Goal: Transaction & Acquisition: Obtain resource

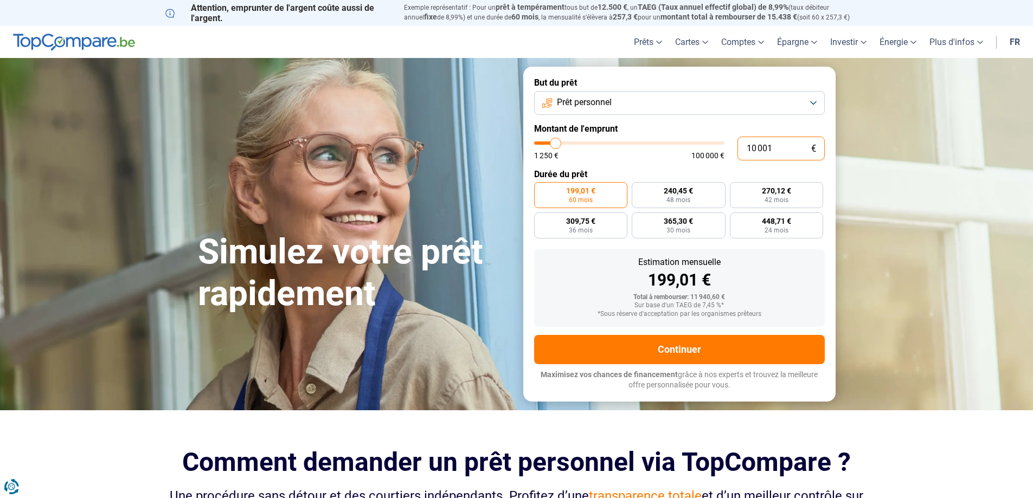
drag, startPoint x: 781, startPoint y: 149, endPoint x: 686, endPoint y: 149, distance: 95.5
click at [686, 149] on div "10 001 € 1 250 € 100 000 €" at bounding box center [679, 149] width 291 height 24
type input "6"
type input "1250"
type input "68"
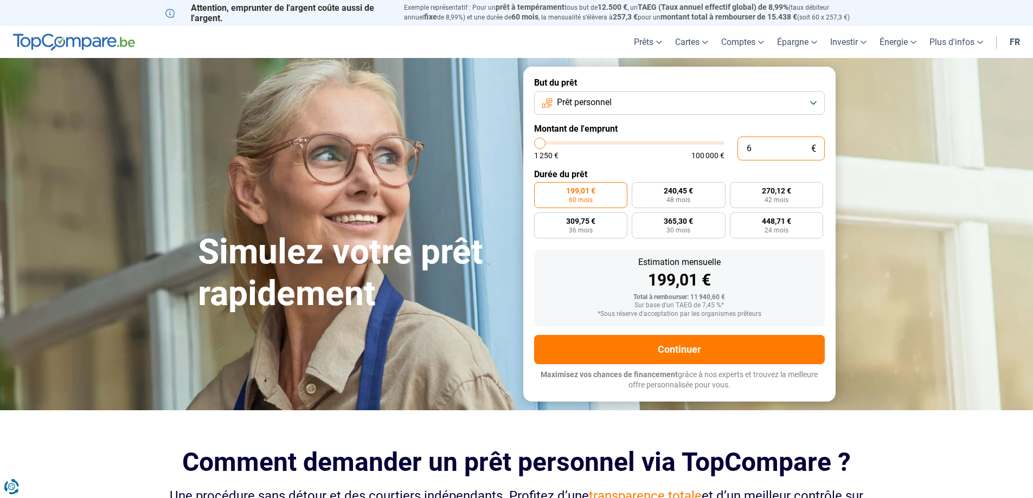
type input "1250"
type input "680"
type input "1250"
type input "6 800"
type input "6750"
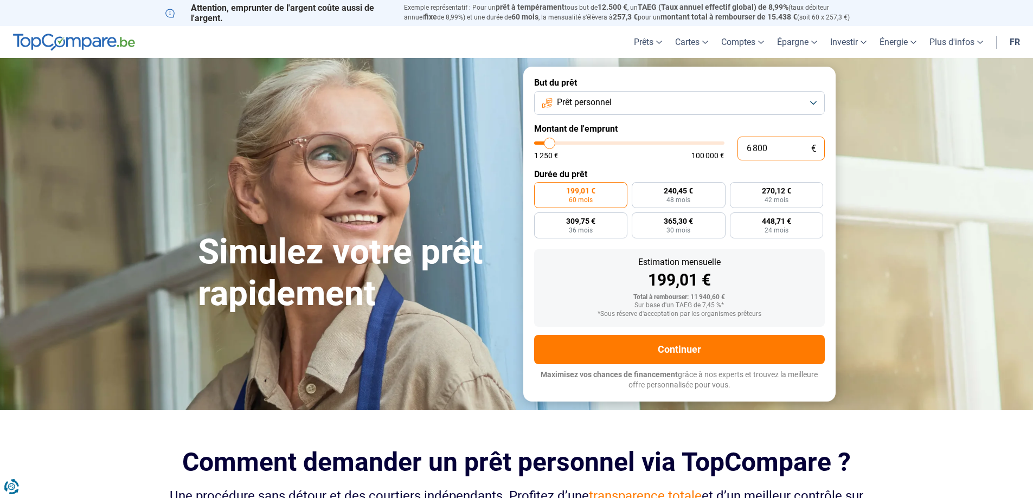
type input "68 000"
type input "68000"
radio input "false"
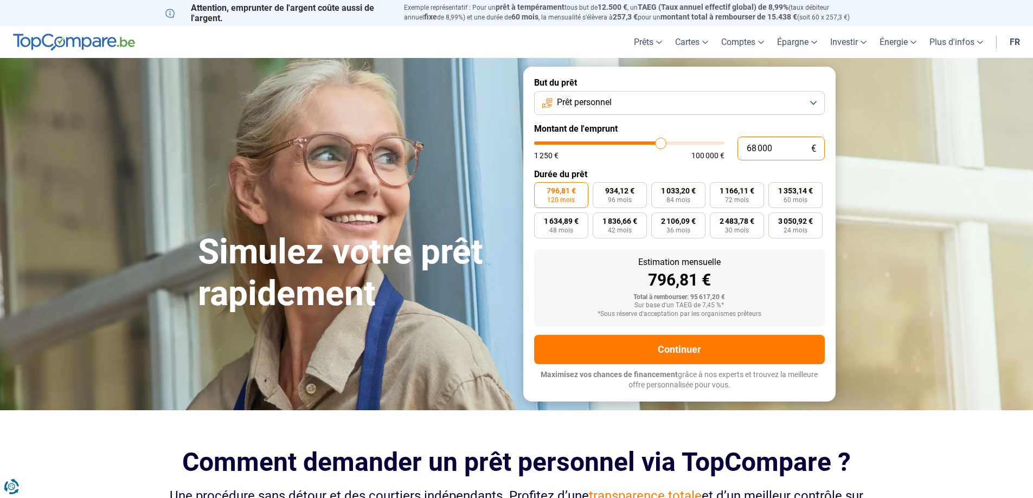
type input "68 000"
click at [623, 97] on button "Prêt personnel" at bounding box center [679, 103] width 291 height 24
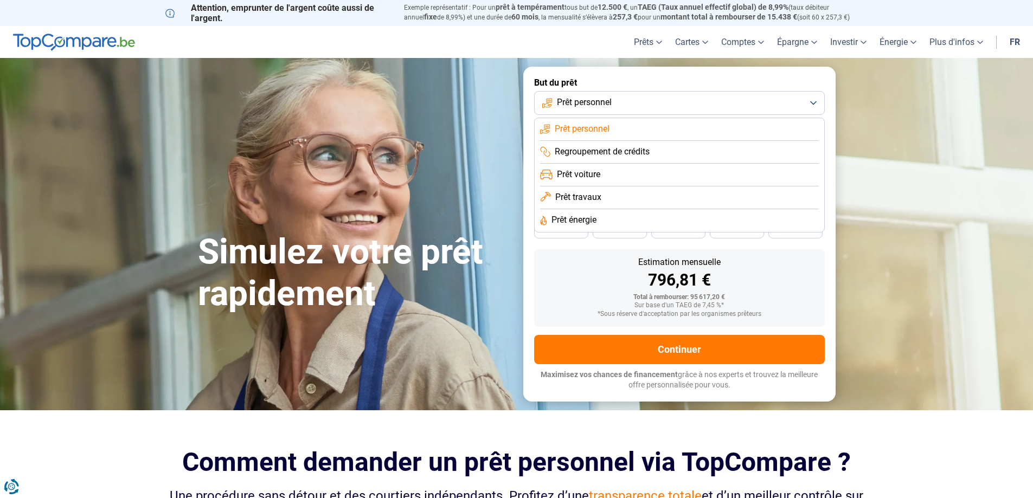
click at [592, 128] on span "Prêt personnel" at bounding box center [582, 129] width 55 height 12
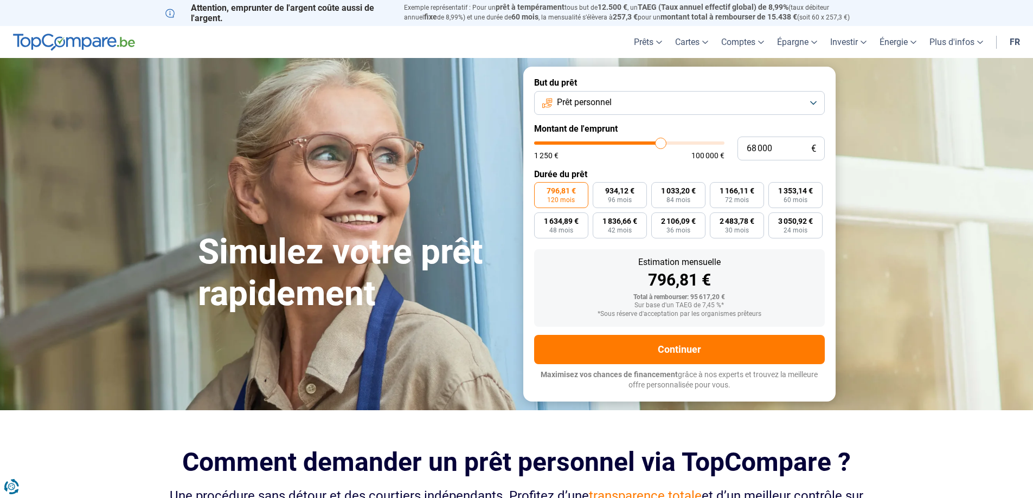
click at [574, 105] on span "Prêt personnel" at bounding box center [584, 103] width 55 height 12
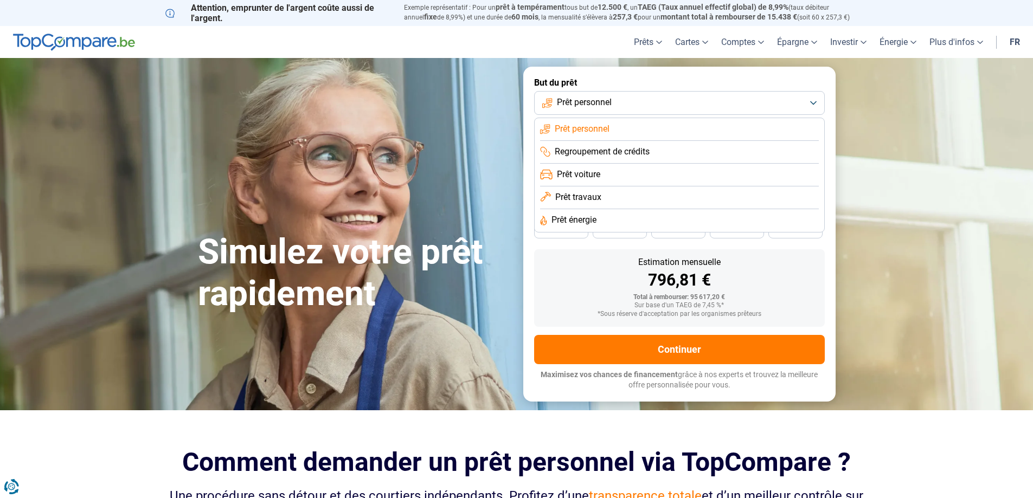
click at [587, 156] on span "Regroupement de crédits" at bounding box center [602, 152] width 95 height 12
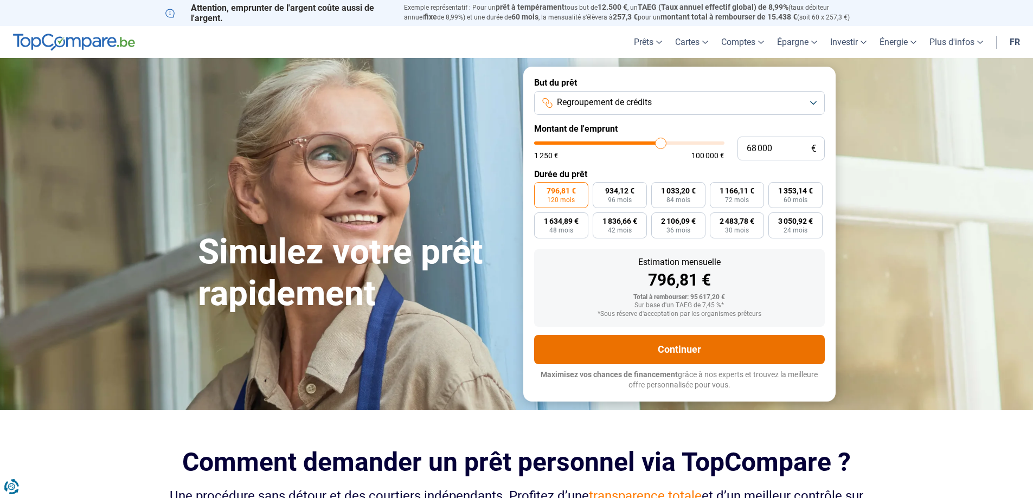
click at [643, 347] on button "Continuer" at bounding box center [679, 349] width 291 height 29
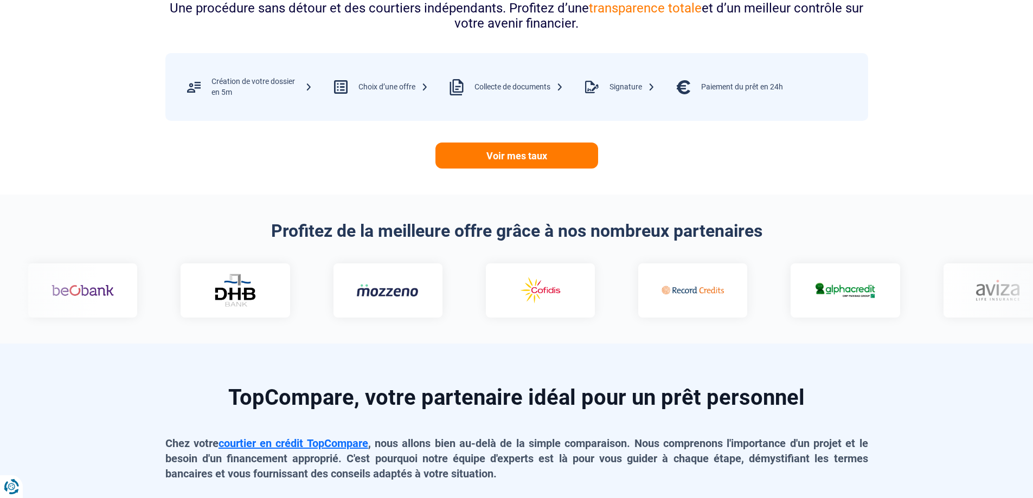
scroll to position [380, 0]
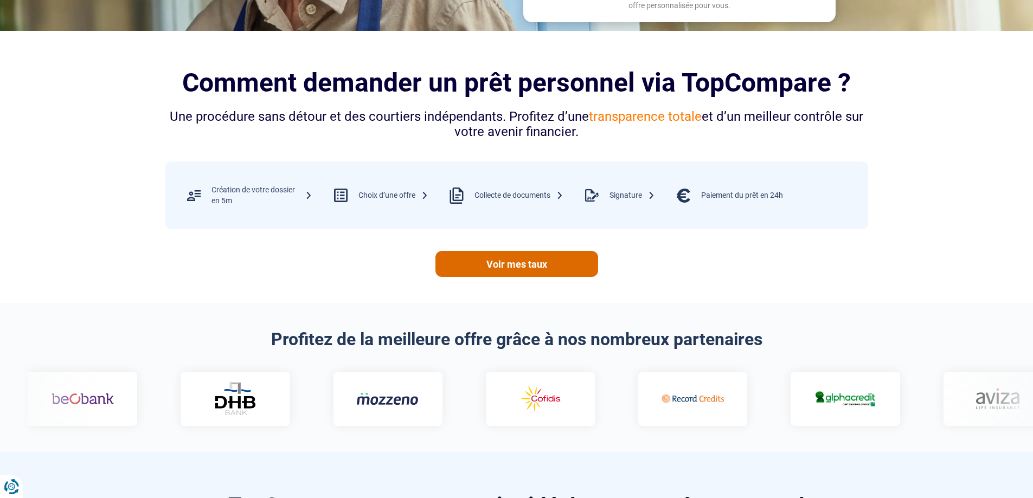
click at [535, 267] on link "Voir mes taux" at bounding box center [517, 264] width 163 height 26
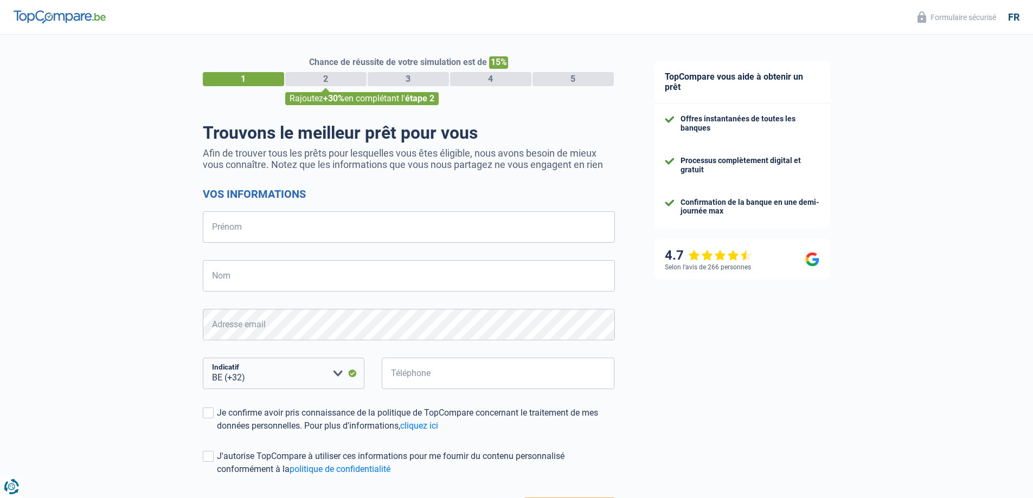
select select "32"
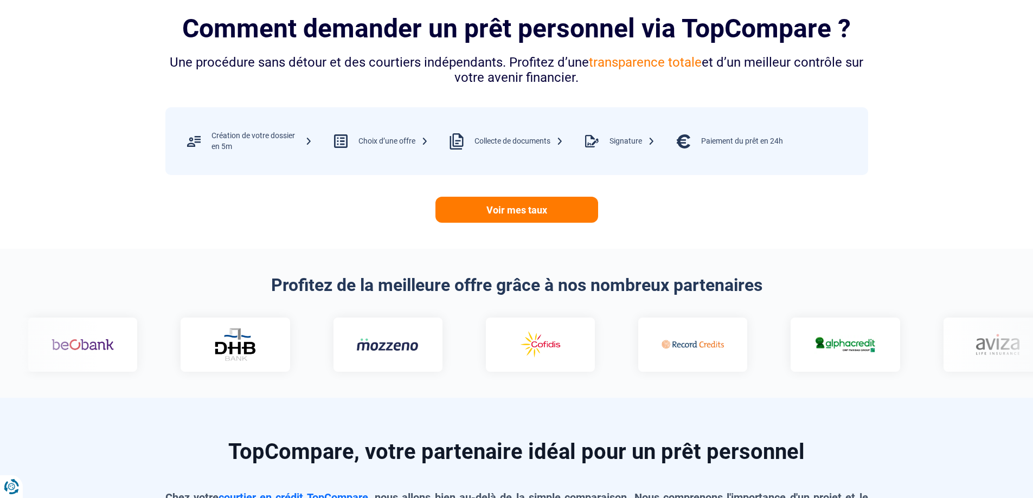
scroll to position [271, 0]
